Goal: Find specific page/section: Find specific page/section

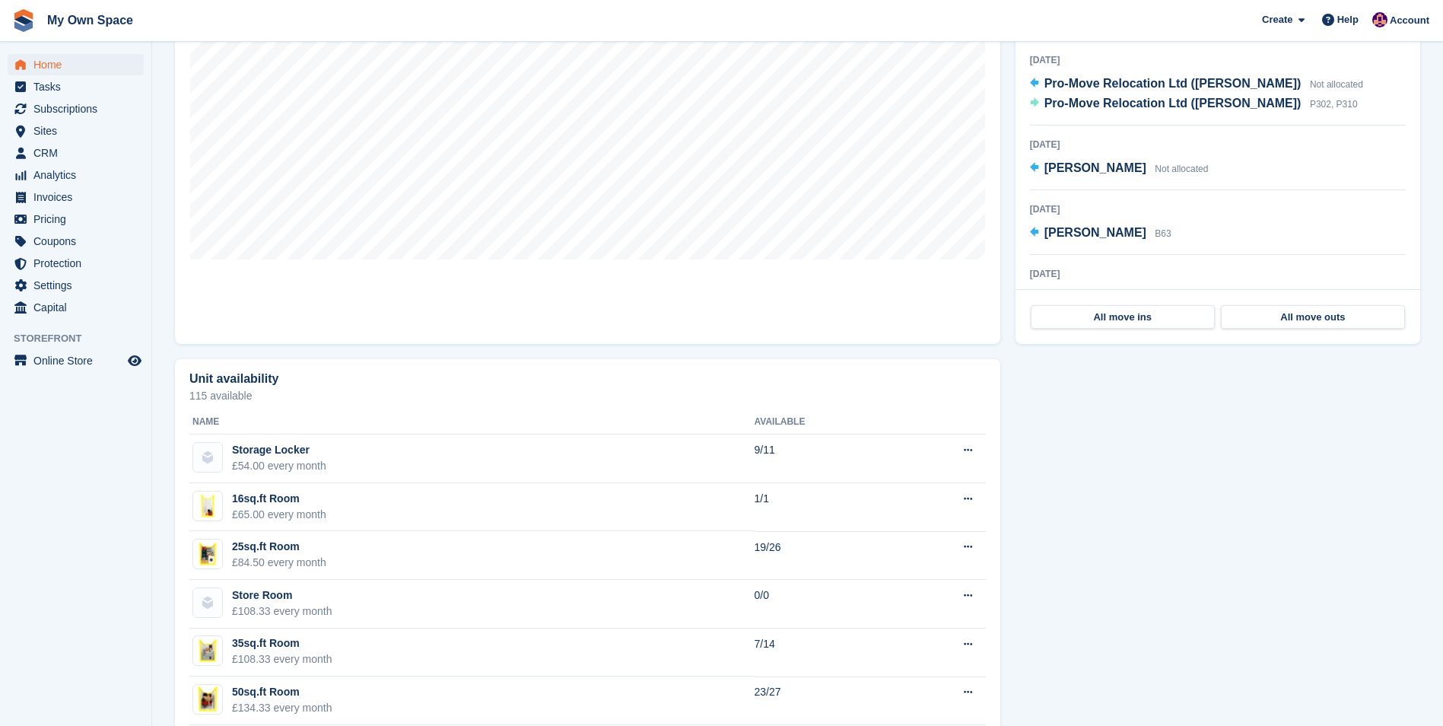
scroll to position [609, 0]
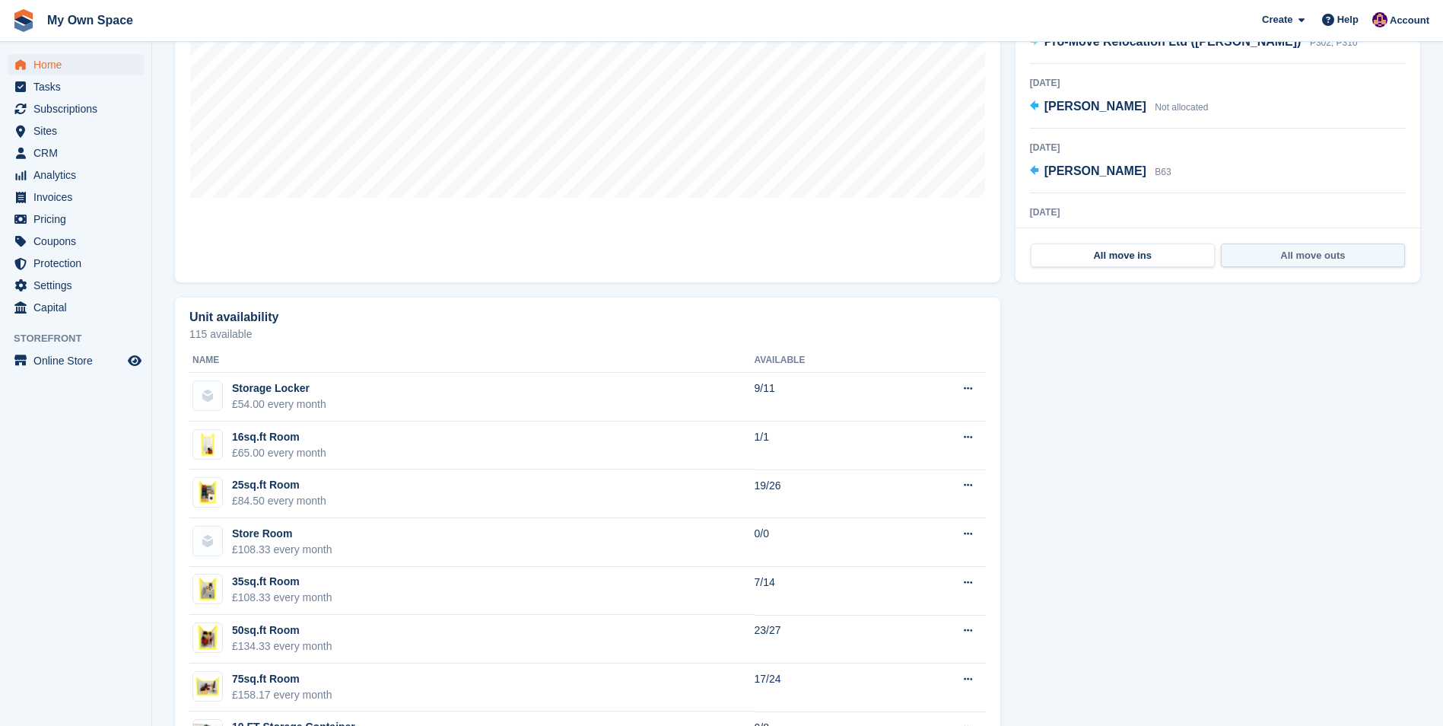
click at [1332, 249] on link "All move outs" at bounding box center [1313, 255] width 184 height 24
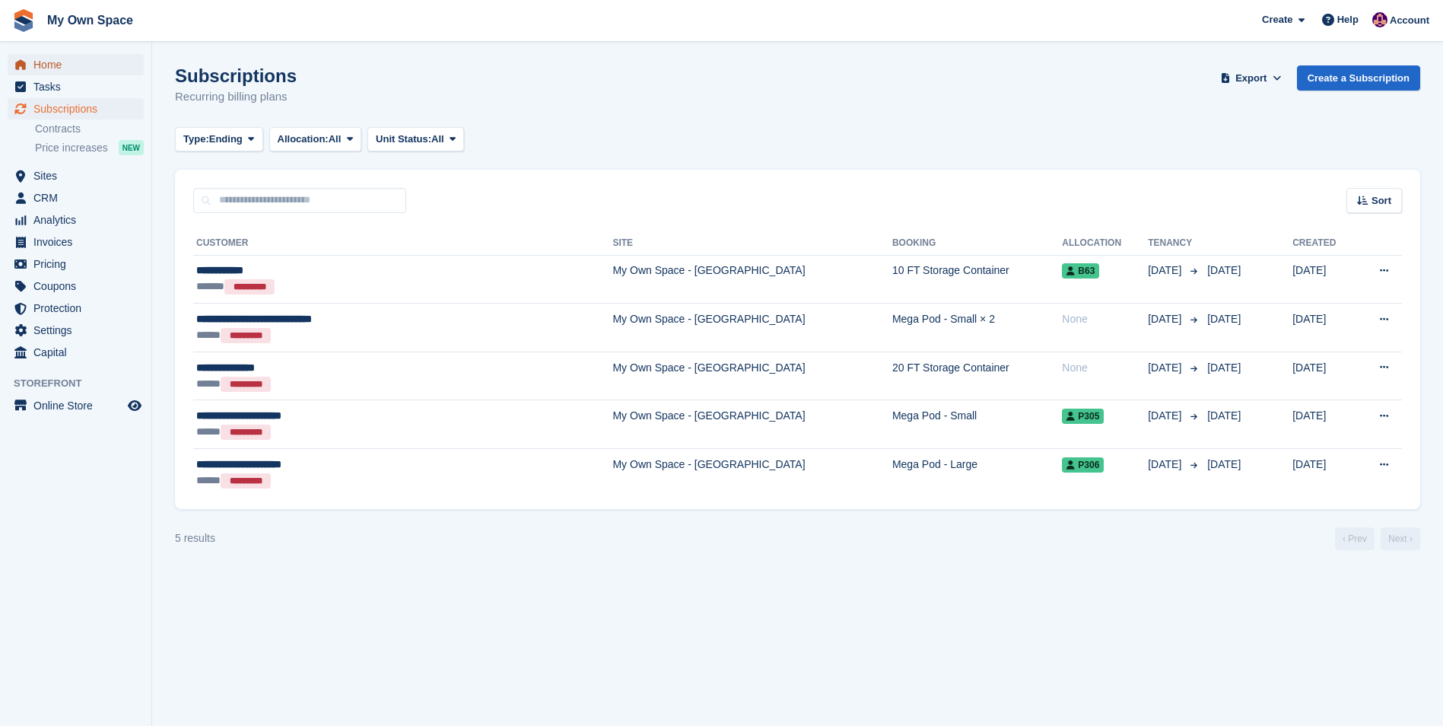
click at [57, 65] on span "Home" at bounding box center [78, 64] width 91 height 21
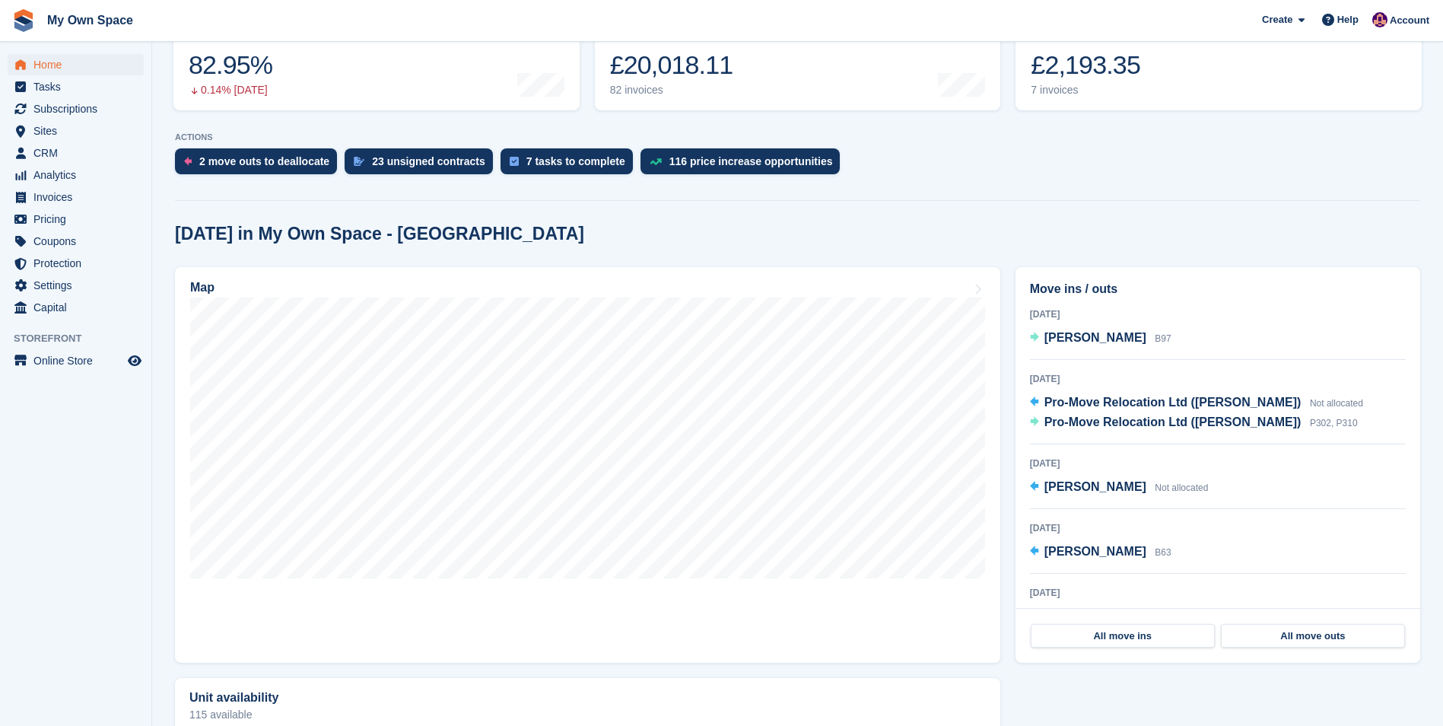
scroll to position [50, 0]
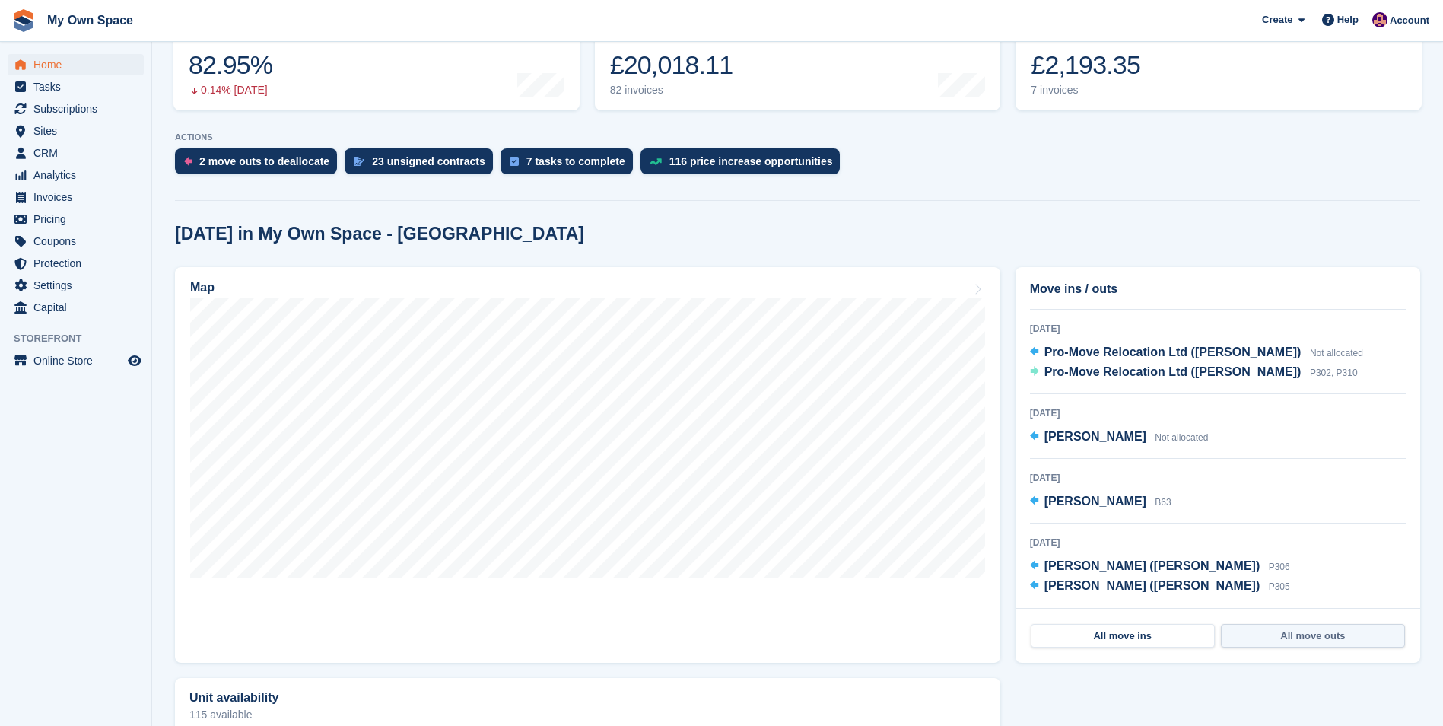
click at [1324, 640] on link "All move outs" at bounding box center [1313, 636] width 184 height 24
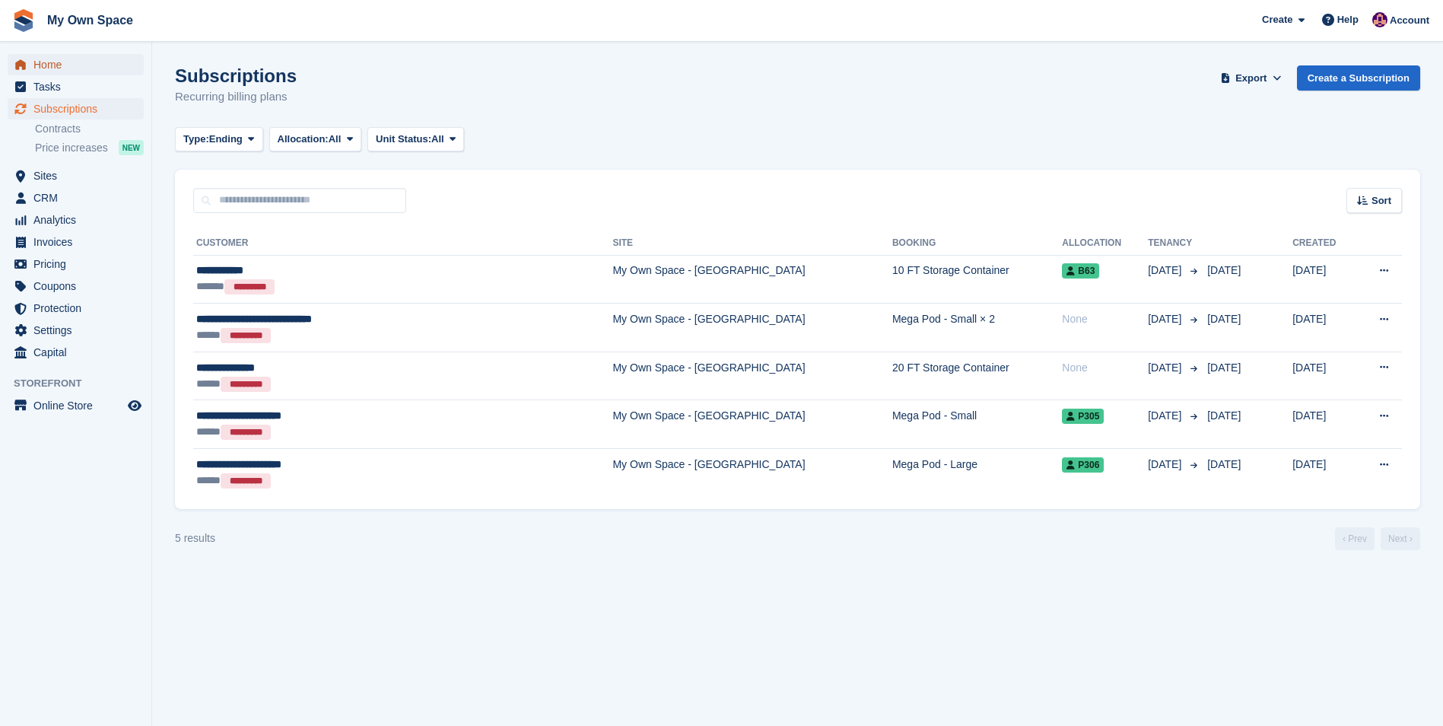
click at [50, 68] on span "Home" at bounding box center [78, 64] width 91 height 21
